Goal: Task Accomplishment & Management: Use online tool/utility

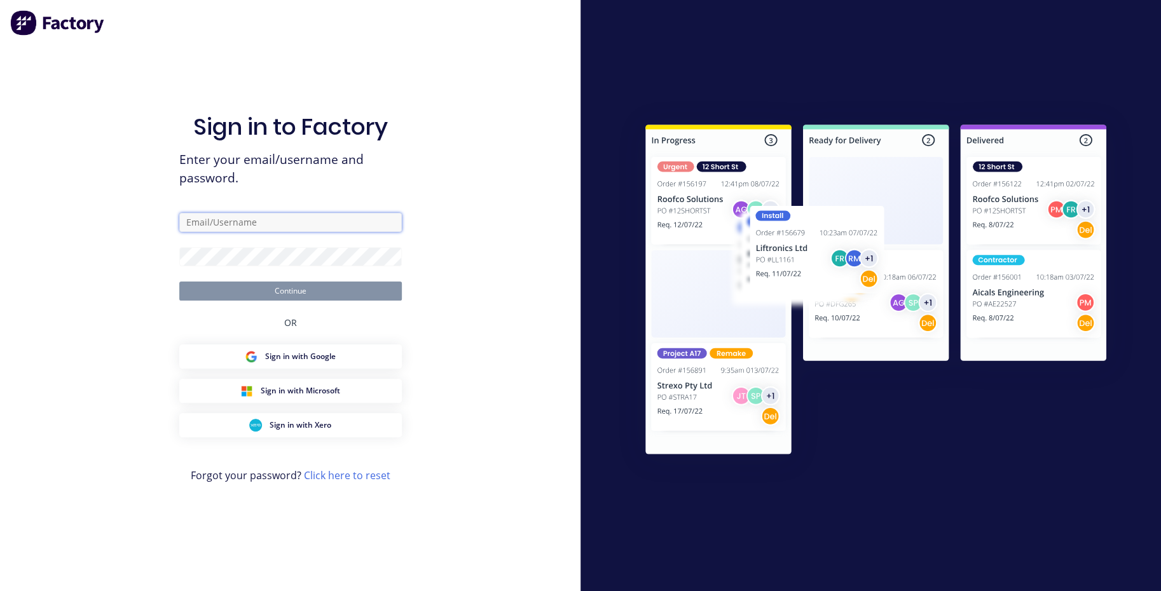
click at [191, 224] on input "text" at bounding box center [290, 222] width 223 height 19
type input "[EMAIL_ADDRESS][DOMAIN_NAME]"
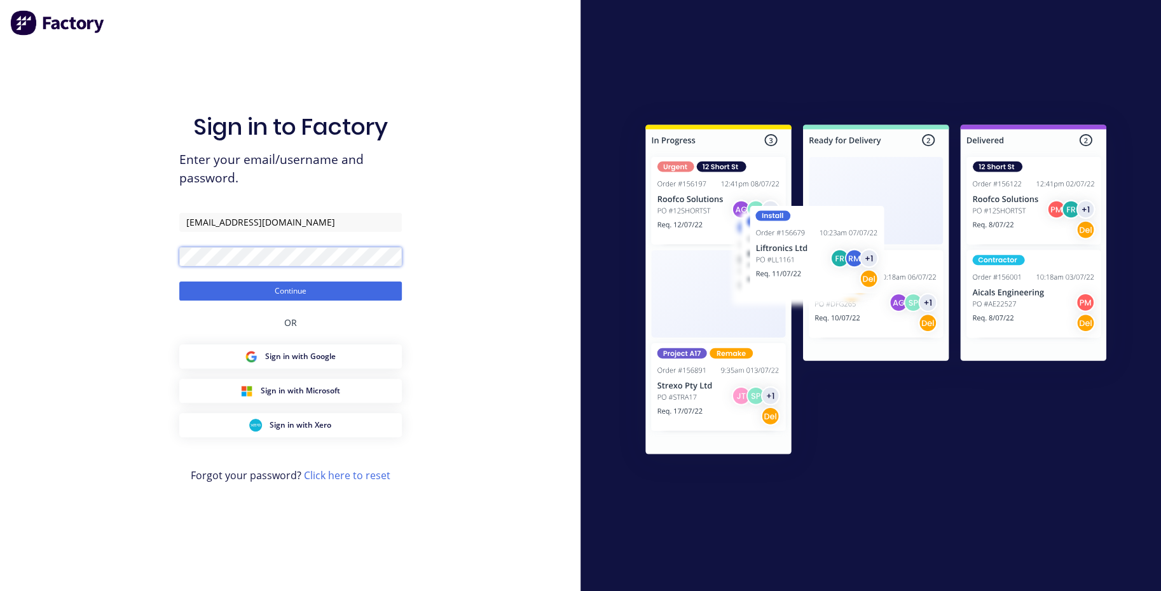
click at [179, 282] on button "Continue" at bounding box center [290, 291] width 223 height 19
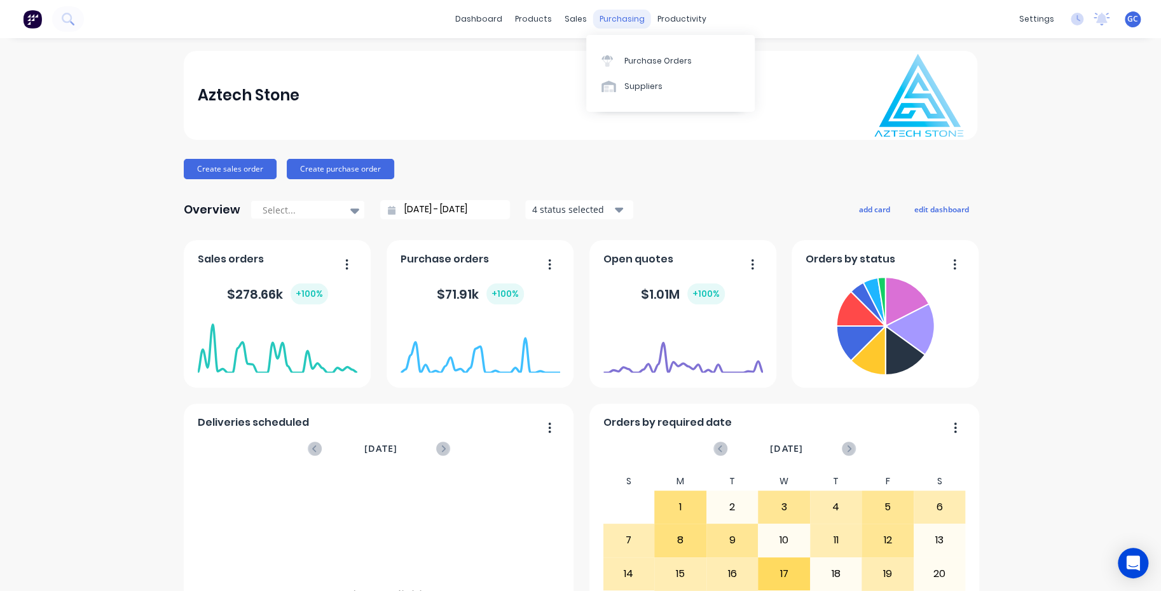
click at [616, 16] on div "purchasing" at bounding box center [622, 19] width 58 height 19
click at [644, 60] on div "Purchase Orders" at bounding box center [657, 60] width 67 height 11
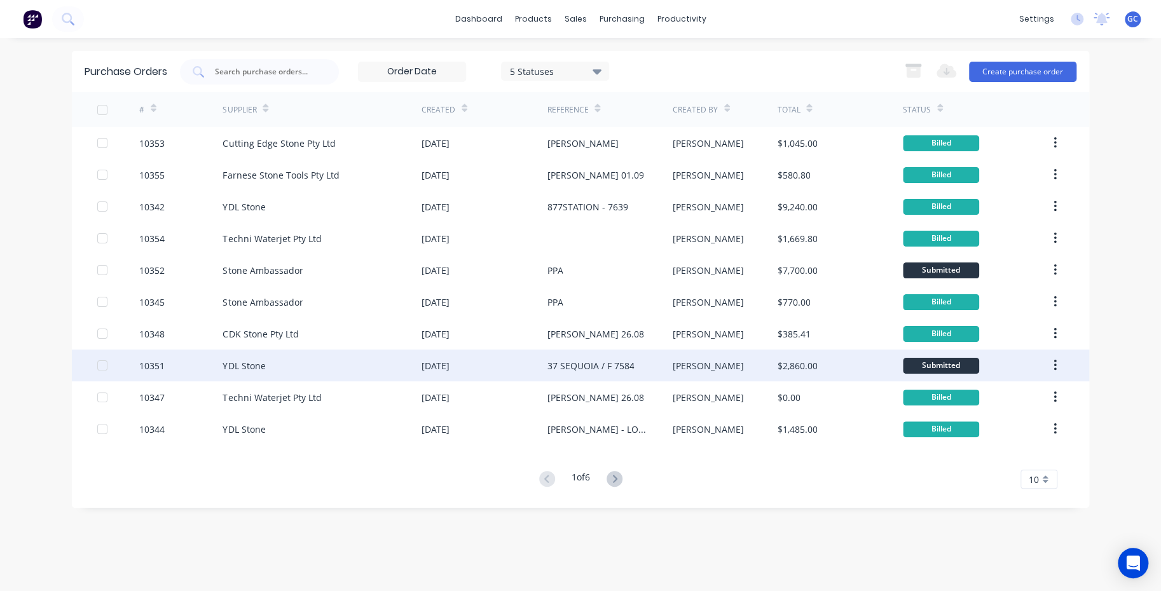
click at [151, 369] on div "10351" at bounding box center [151, 365] width 25 height 13
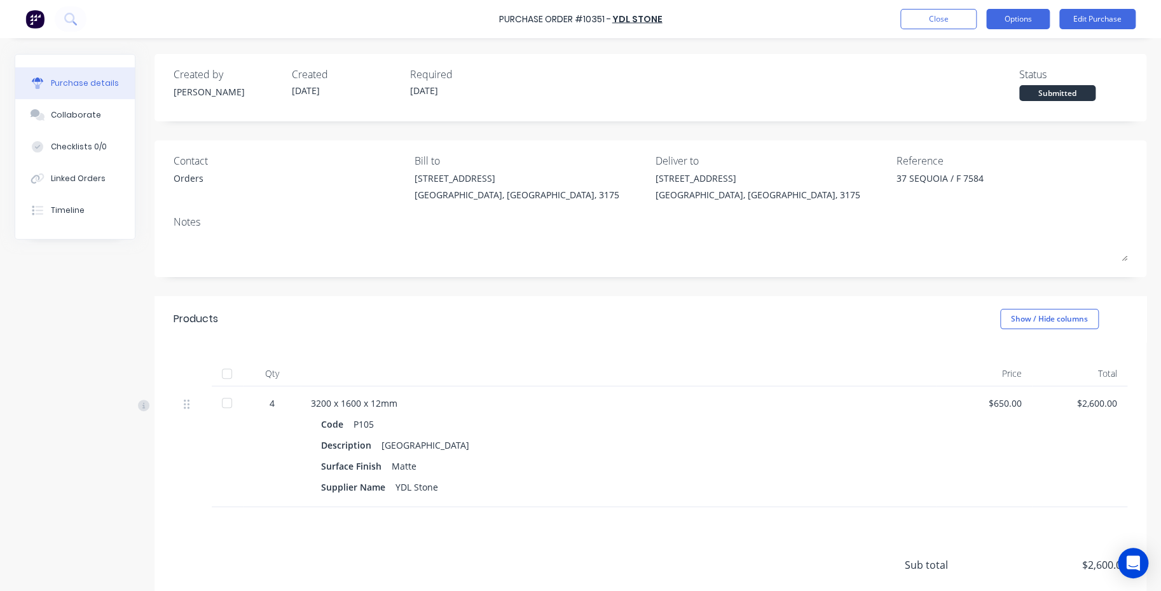
click at [1020, 16] on button "Options" at bounding box center [1018, 19] width 64 height 20
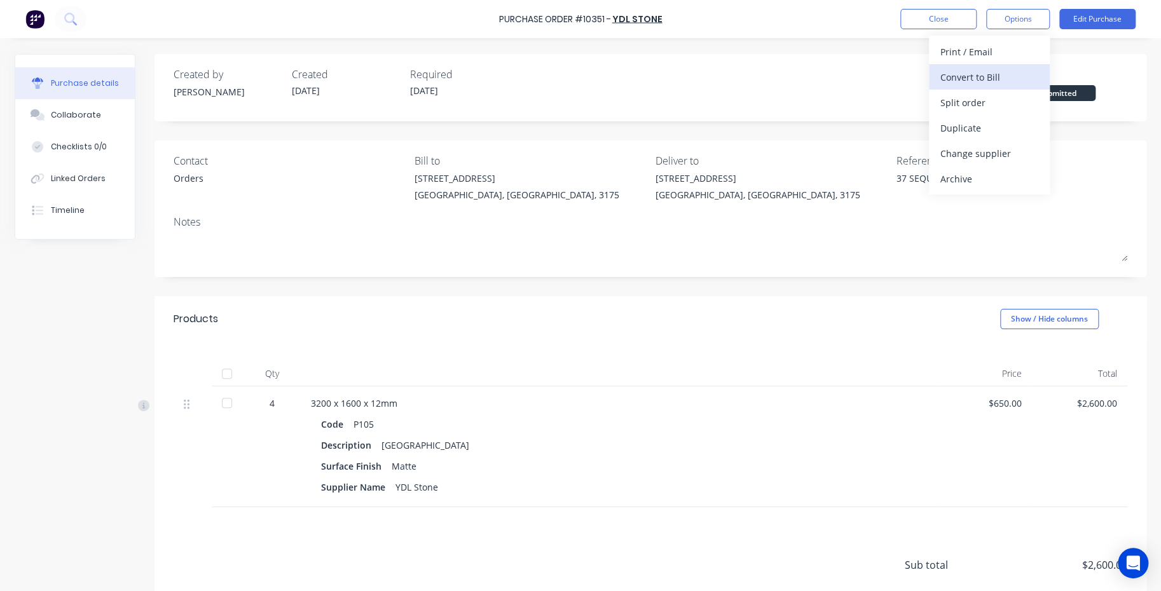
click at [965, 77] on div "Convert to Bill" at bounding box center [990, 77] width 98 height 18
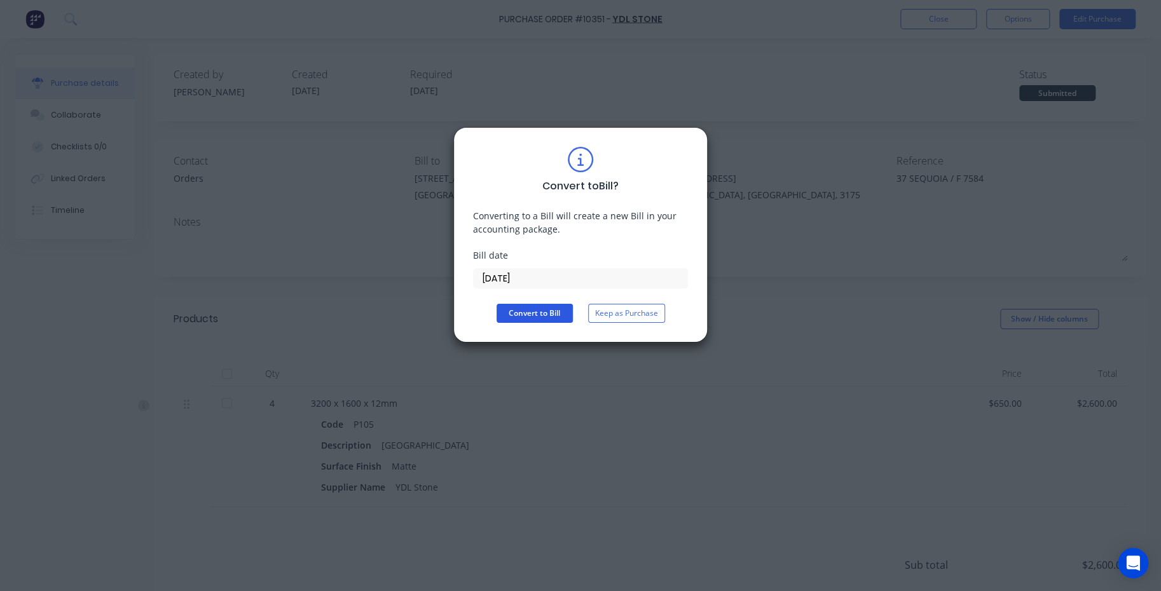
click at [520, 313] on button "Convert to Bill" at bounding box center [535, 313] width 76 height 19
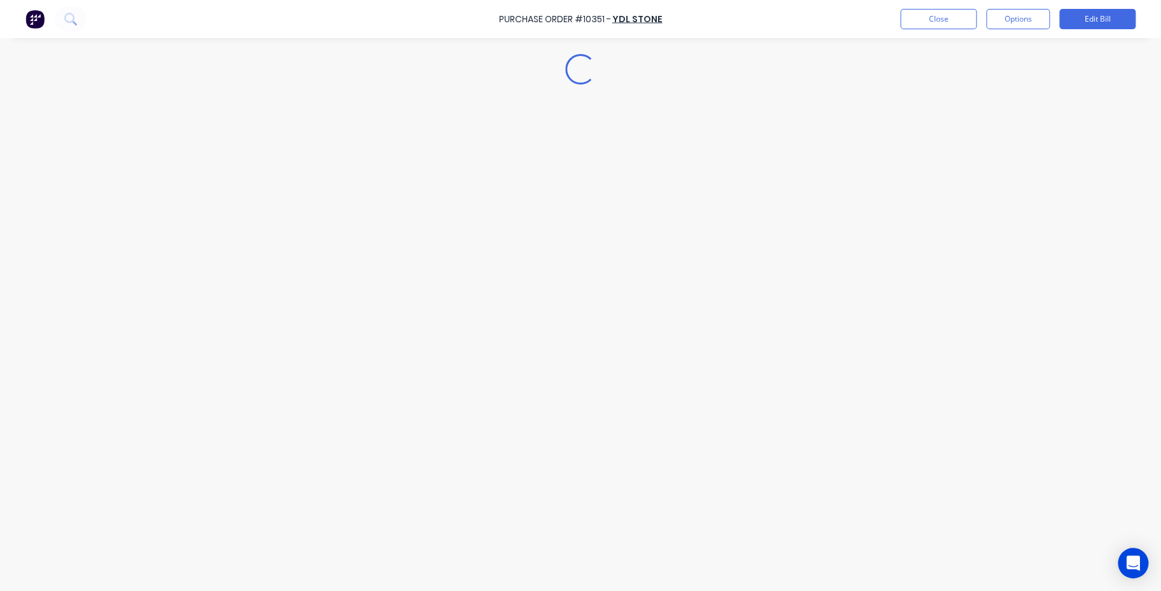
type textarea "x"
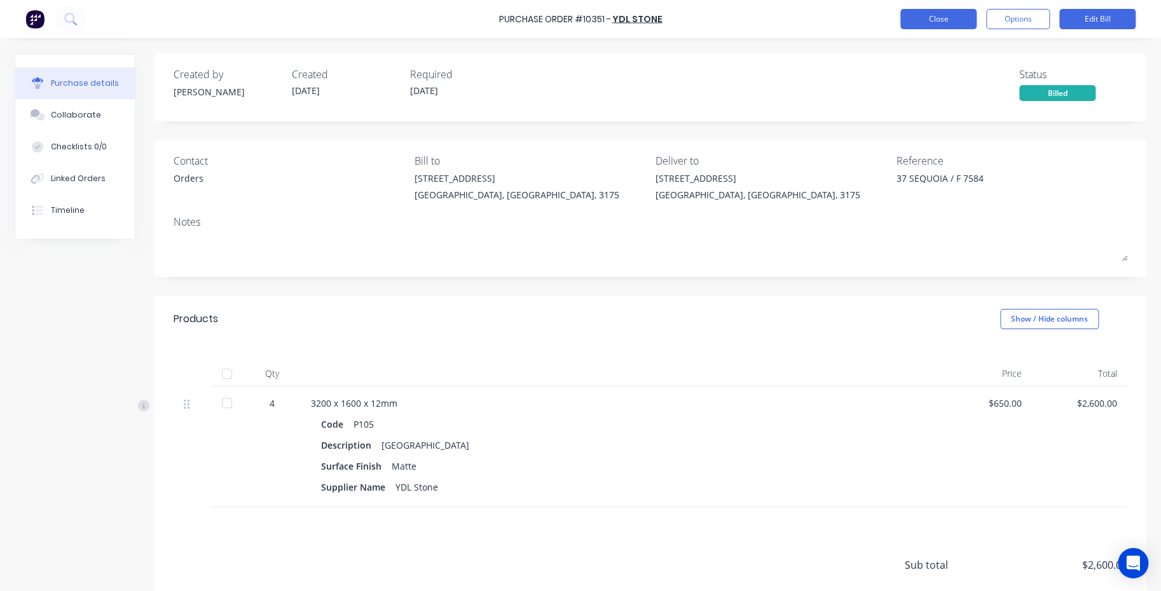
click at [939, 16] on button "Close" at bounding box center [938, 19] width 76 height 20
